Goal: Find specific page/section: Find specific page/section

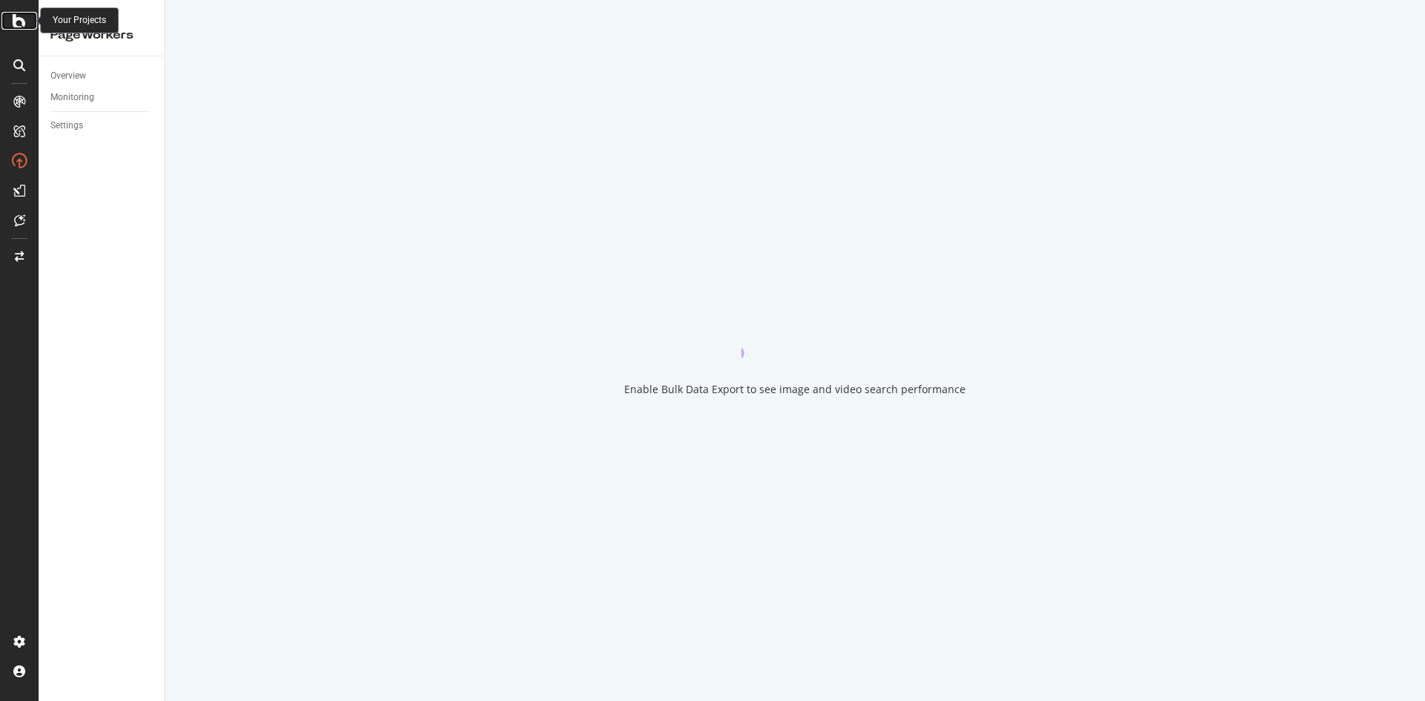
click at [24, 23] on icon at bounding box center [19, 21] width 13 height 18
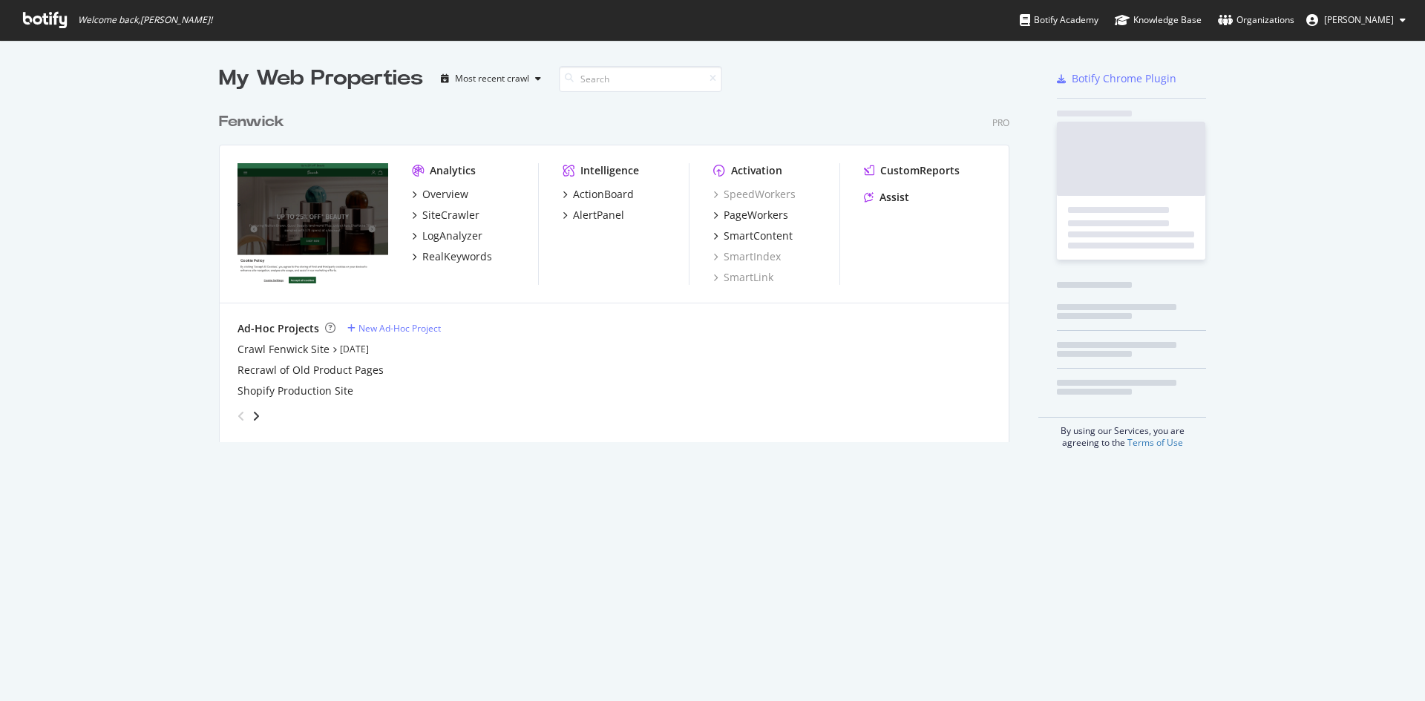
scroll to position [690, 1403]
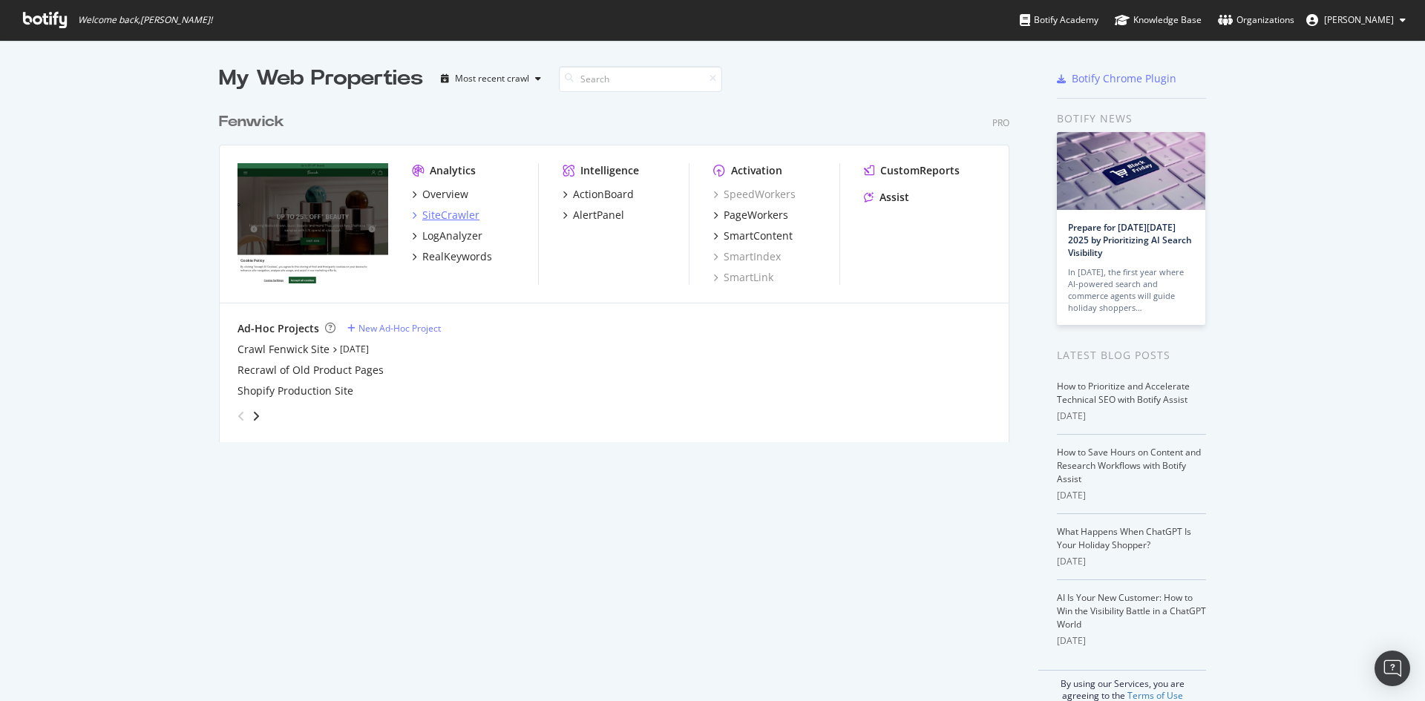
click at [451, 213] on div "SiteCrawler" at bounding box center [450, 215] width 57 height 15
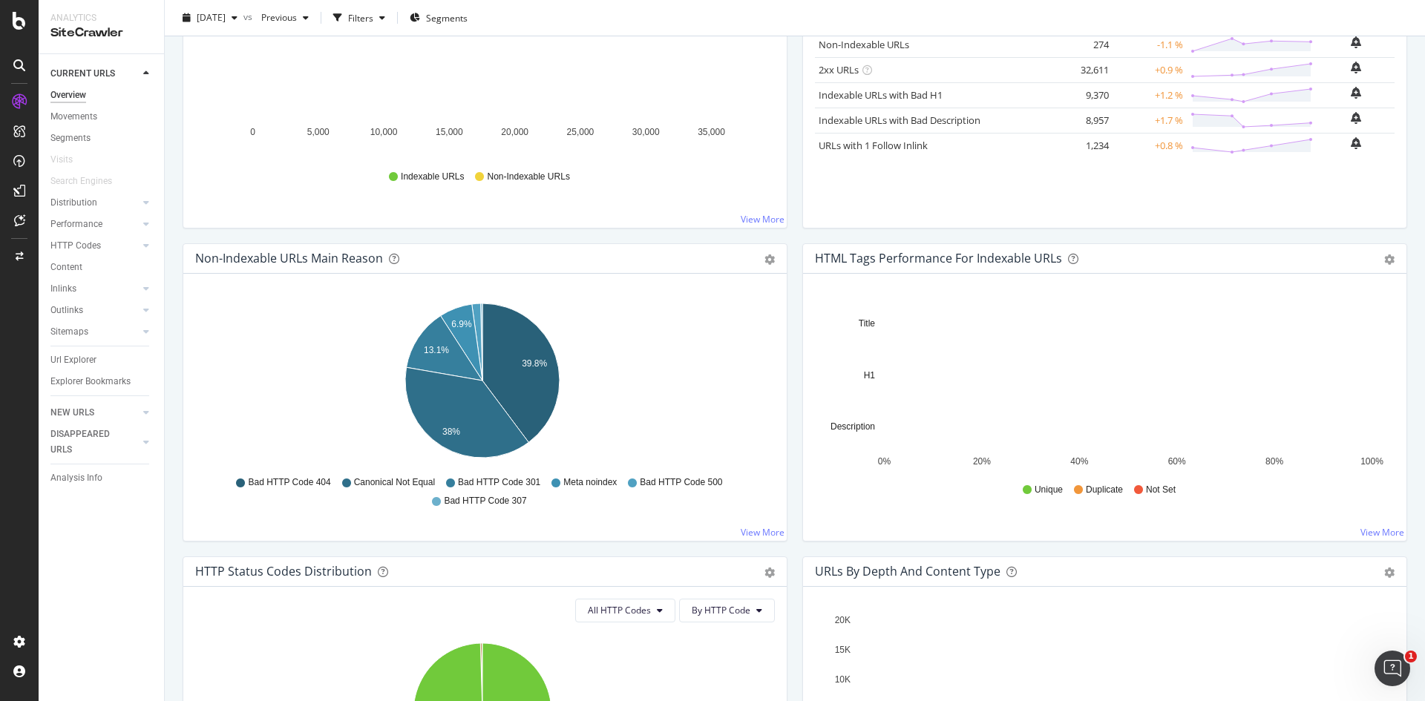
scroll to position [291, 0]
